Goal: Check status: Check status

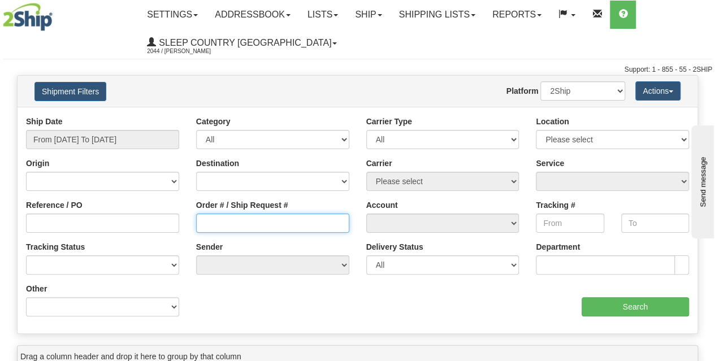
click at [227, 221] on input "Order # / Ship Request #" at bounding box center [272, 223] width 153 height 19
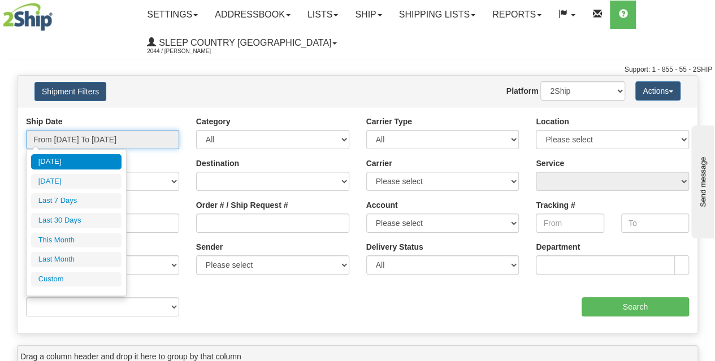
click at [76, 136] on input "From [DATE] To [DATE]" at bounding box center [102, 139] width 153 height 19
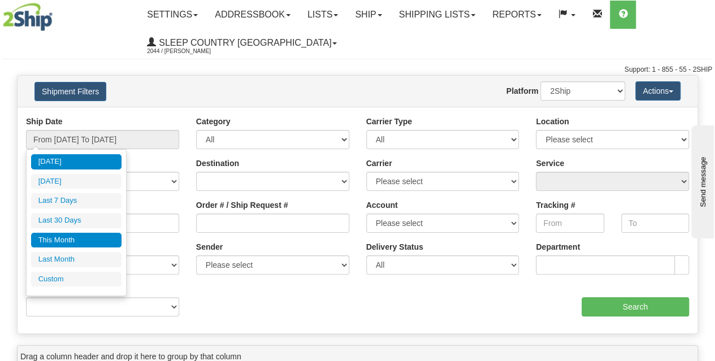
click at [75, 239] on li "This Month" at bounding box center [76, 240] width 90 height 15
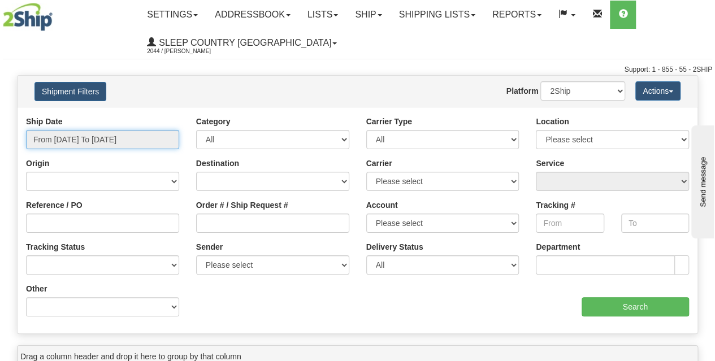
click at [98, 145] on input "From [DATE] To [DATE]" at bounding box center [102, 139] width 153 height 19
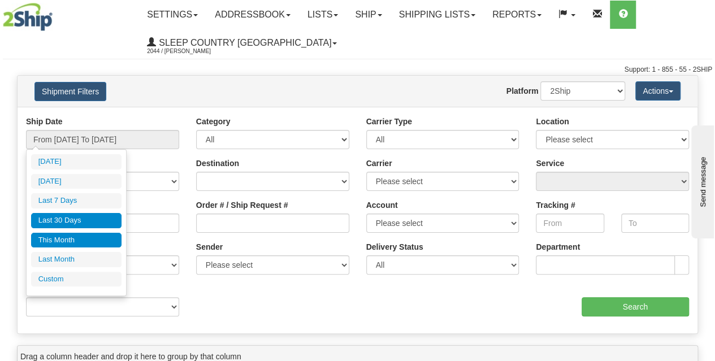
click at [72, 219] on li "Last 30 Days" at bounding box center [76, 220] width 90 height 15
type input "From [DATE] To [DATE]"
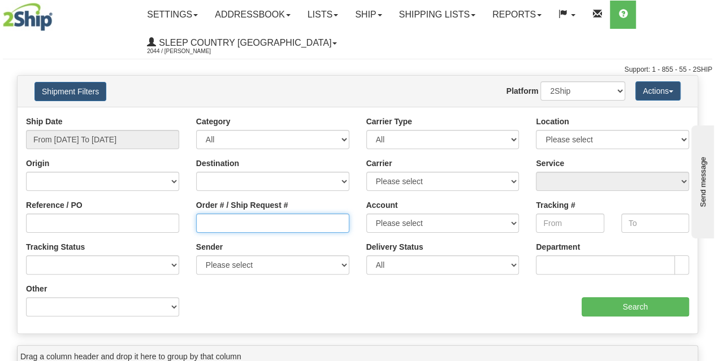
click at [214, 222] on input "Order # / Ship Request #" at bounding box center [272, 223] width 153 height 19
paste input "9000I026894"
type input "9000I026894"
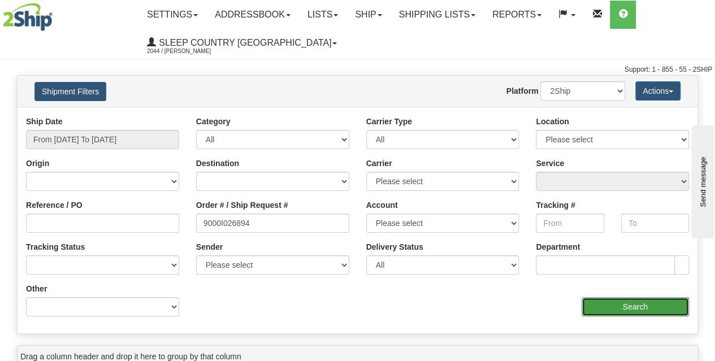
click at [629, 310] on input "Search" at bounding box center [636, 306] width 108 height 19
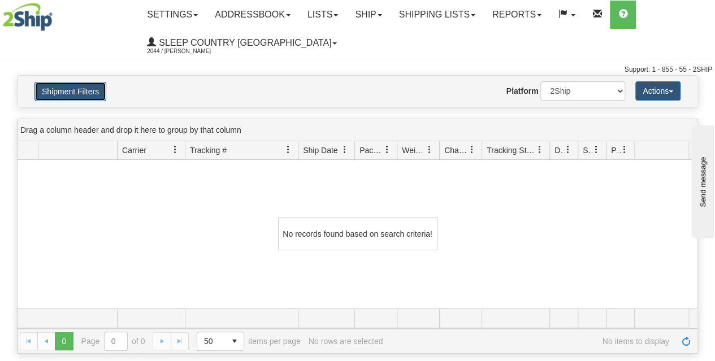
click at [66, 92] on button "Shipment Filters" at bounding box center [70, 91] width 72 height 19
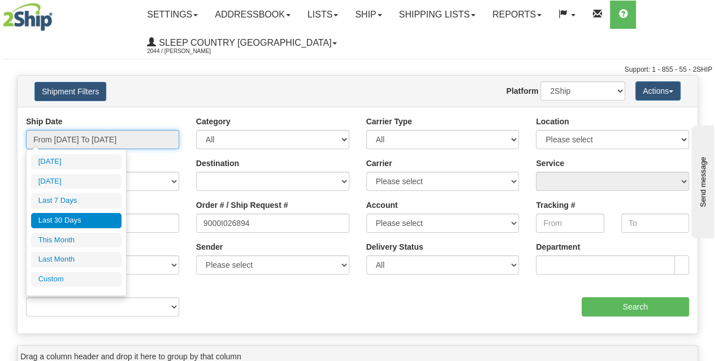
click at [89, 139] on input "From [DATE] To [DATE]" at bounding box center [102, 139] width 153 height 19
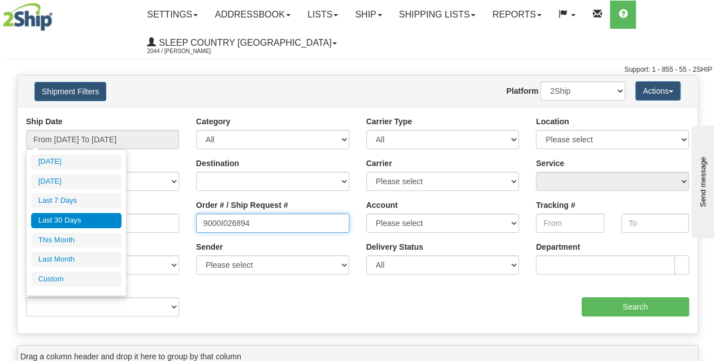
click at [202, 222] on input "9000I026894" at bounding box center [272, 223] width 153 height 19
